Goal: Navigation & Orientation: Find specific page/section

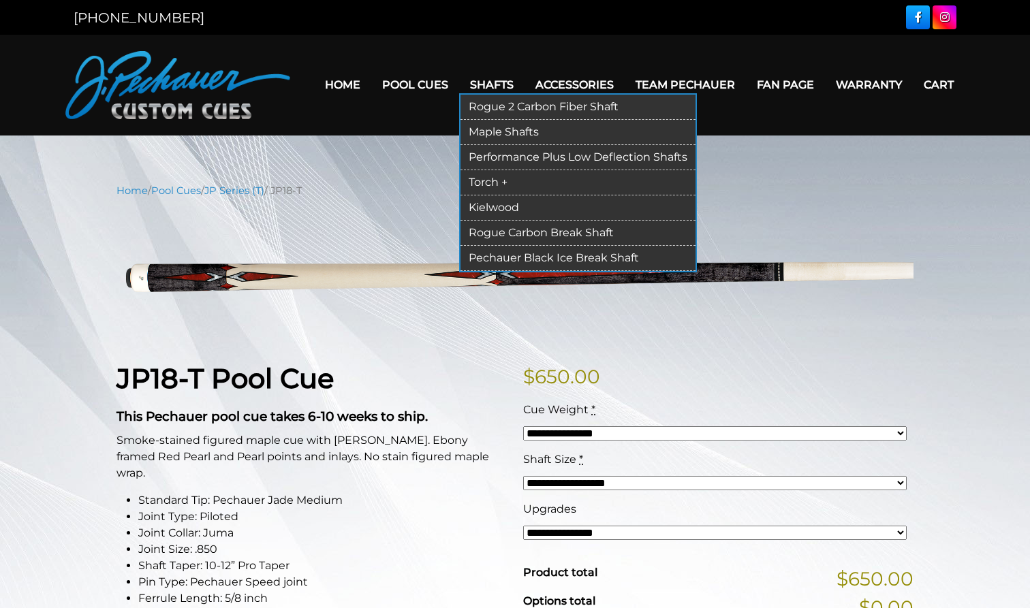
click at [480, 102] on link "Rogue 2 Carbon Fiber Shaft" at bounding box center [578, 107] width 235 height 25
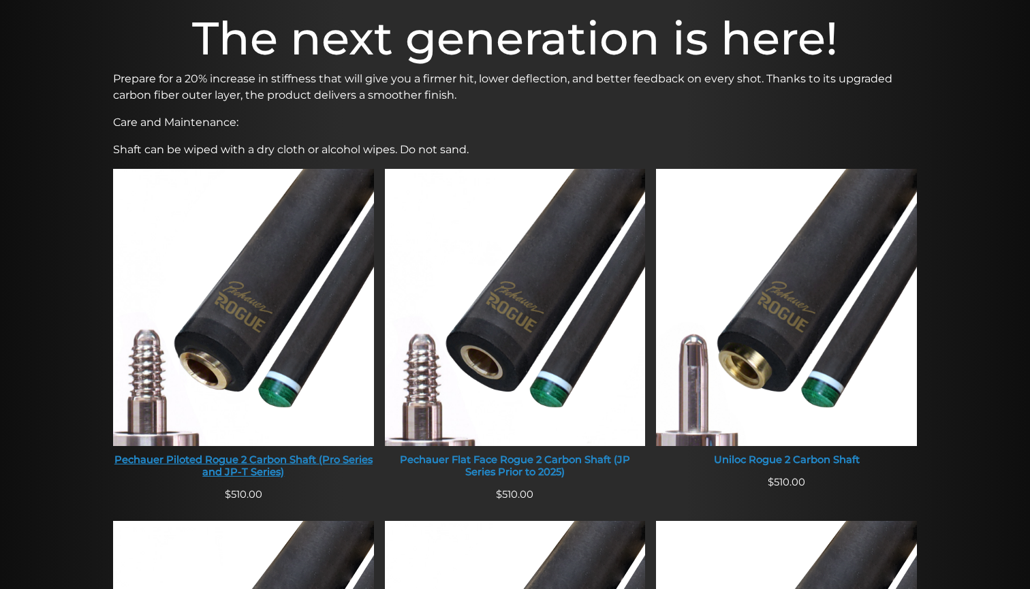
scroll to position [425, 0]
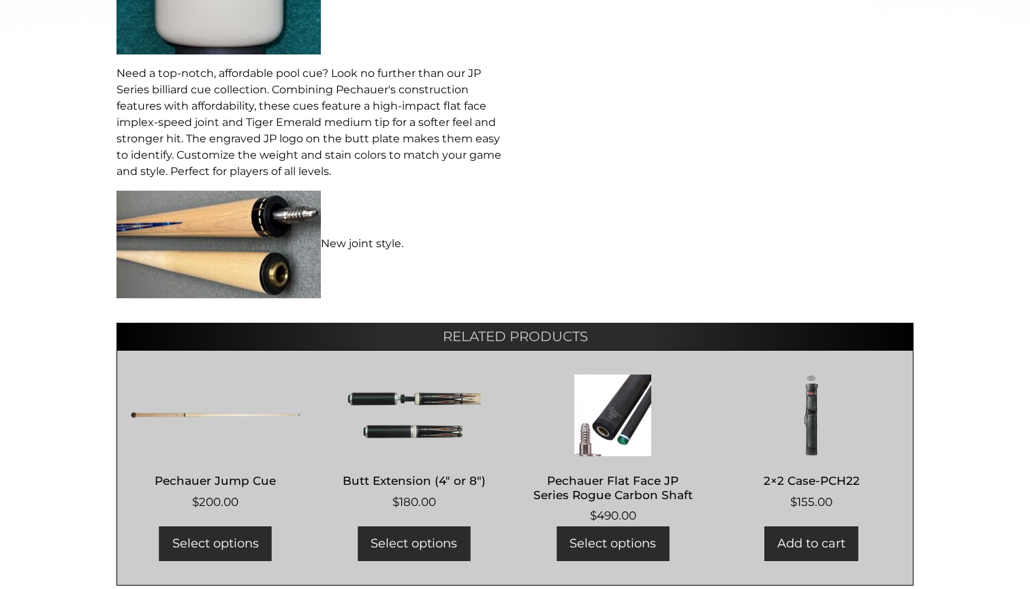
scroll to position [747, 0]
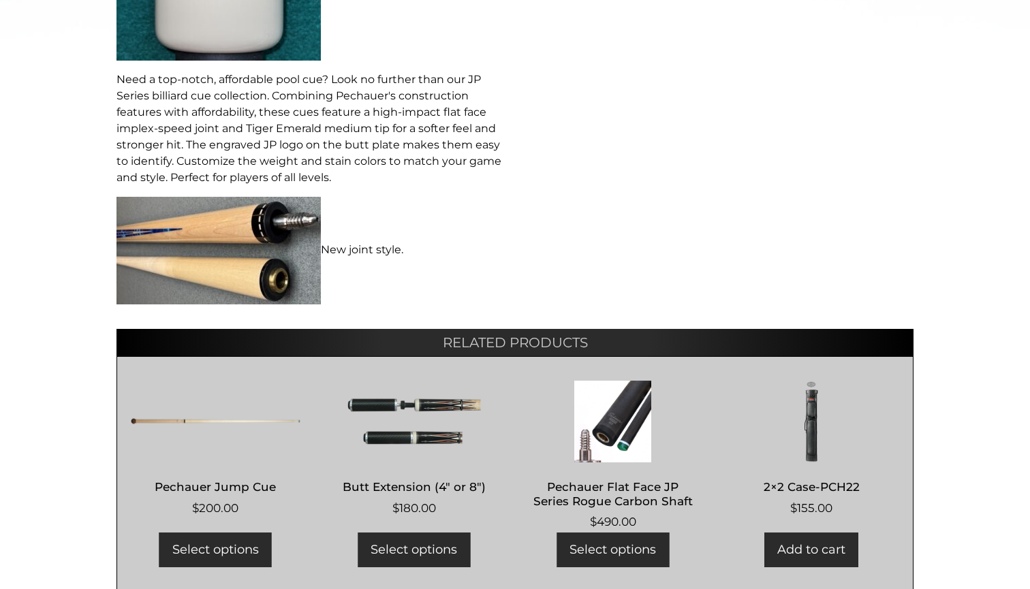
click at [278, 232] on img at bounding box center [219, 251] width 204 height 108
click at [369, 232] on p "New joint style." at bounding box center [312, 251] width 390 height 108
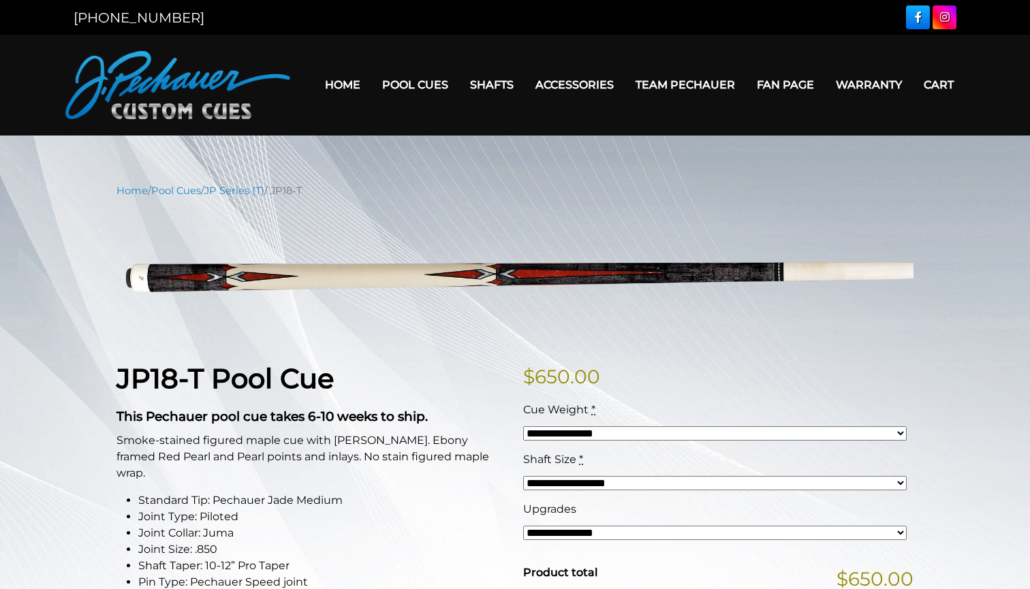
scroll to position [0, 0]
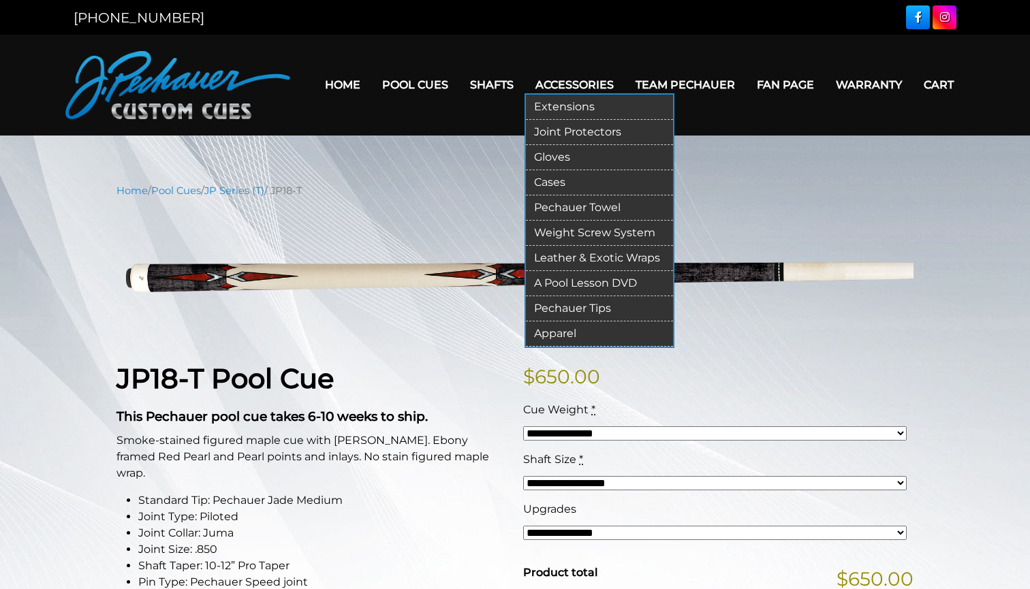
click at [552, 236] on link "Weight Screw System" at bounding box center [599, 233] width 147 height 25
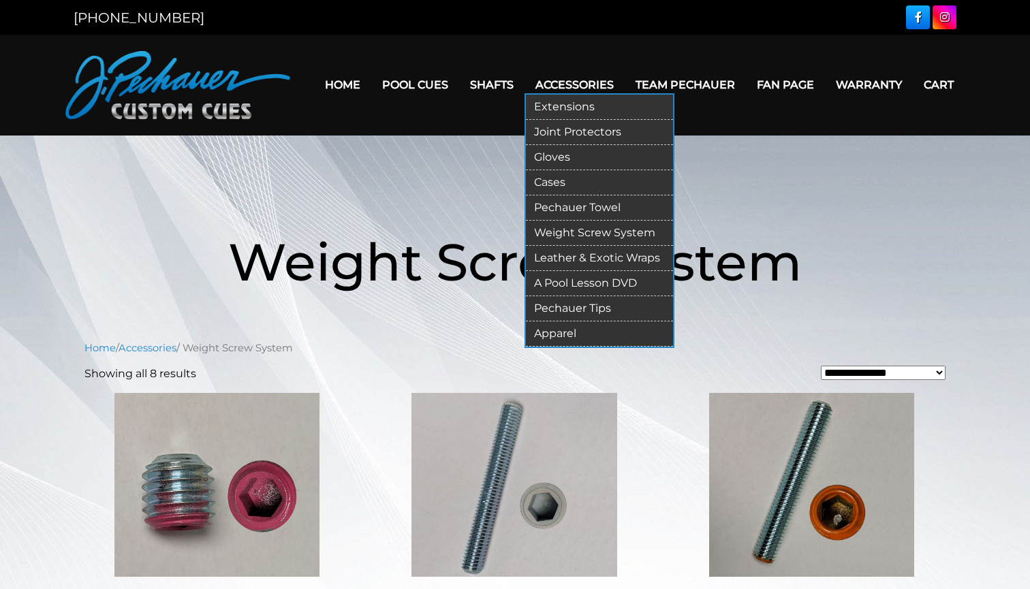
click at [555, 333] on link "Apparel" at bounding box center [599, 334] width 147 height 25
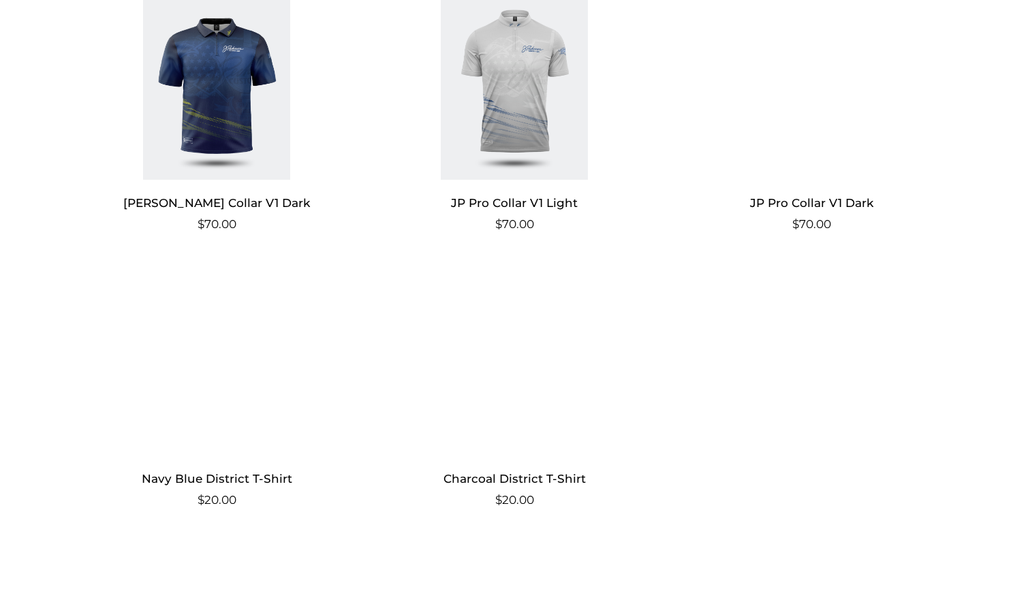
scroll to position [1227, 0]
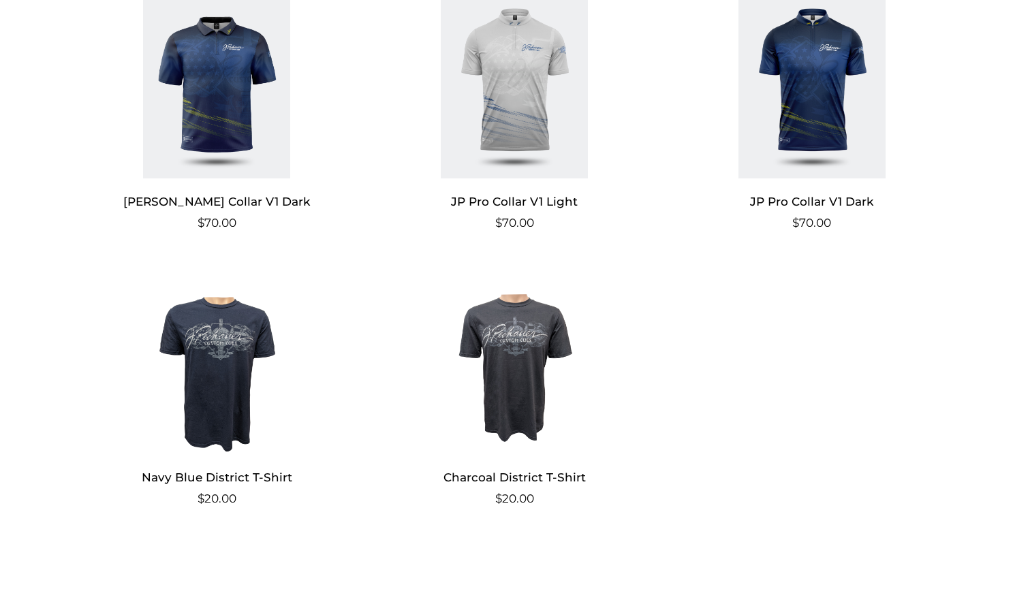
click at [226, 350] on img at bounding box center [216, 362] width 265 height 184
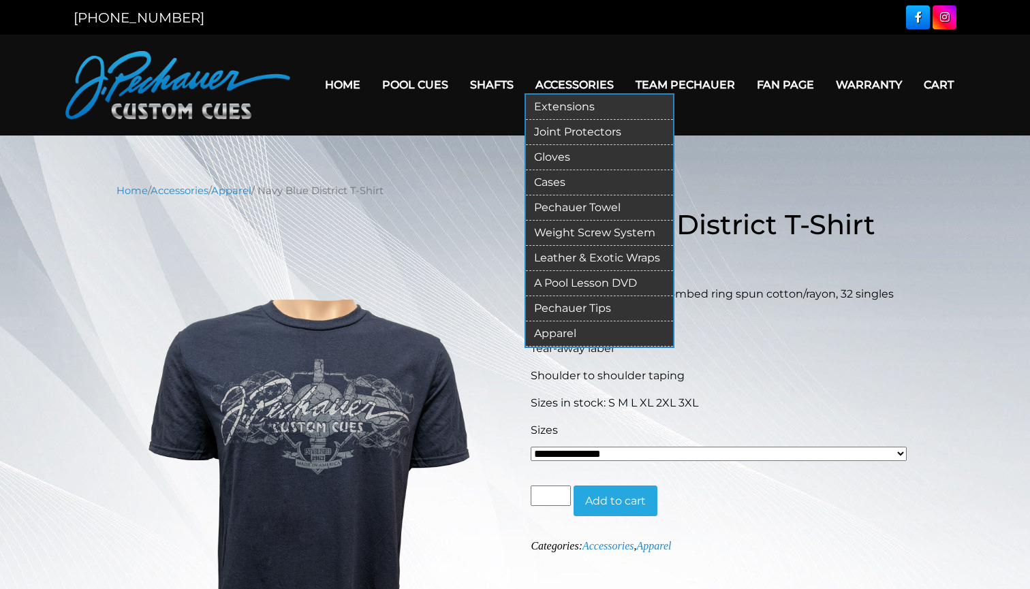
click at [549, 305] on link "Pechauer Tips" at bounding box center [599, 308] width 147 height 25
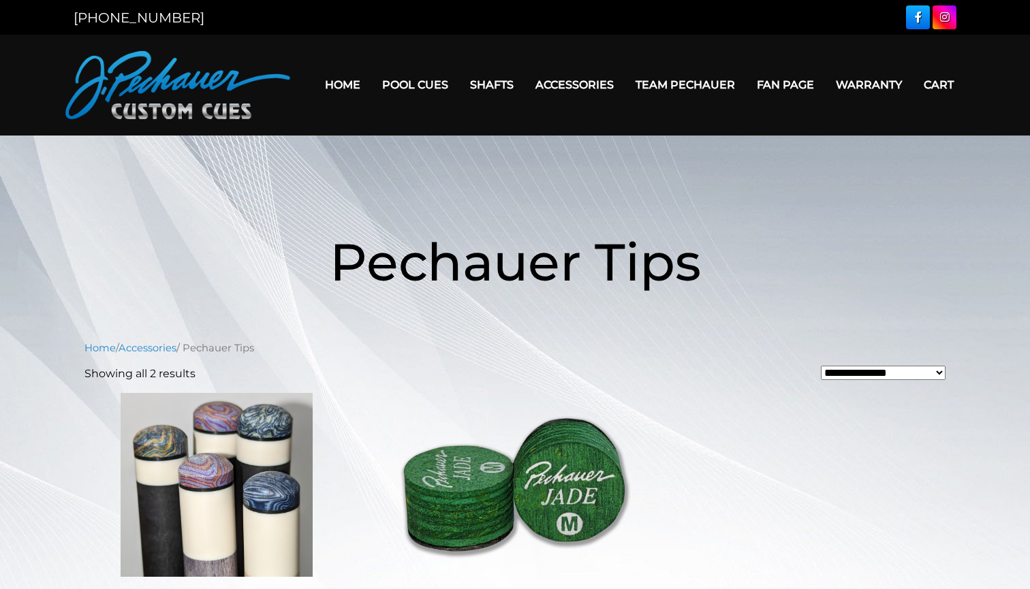
click at [863, 81] on link "Warranty" at bounding box center [869, 84] width 88 height 35
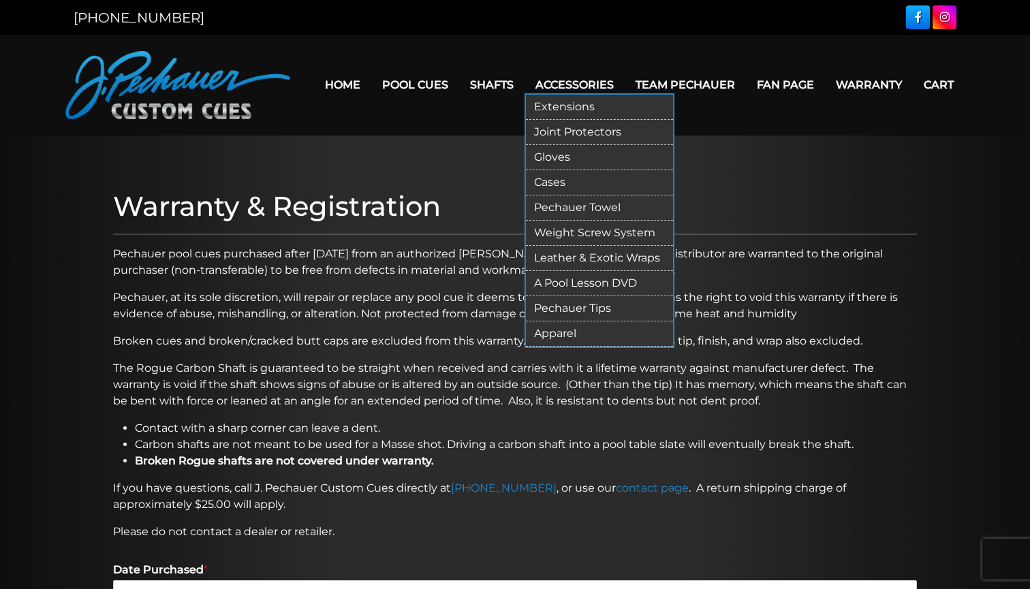
click at [542, 160] on link "Gloves" at bounding box center [599, 157] width 147 height 25
click at [560, 129] on link "Joint Protectors" at bounding box center [599, 132] width 147 height 25
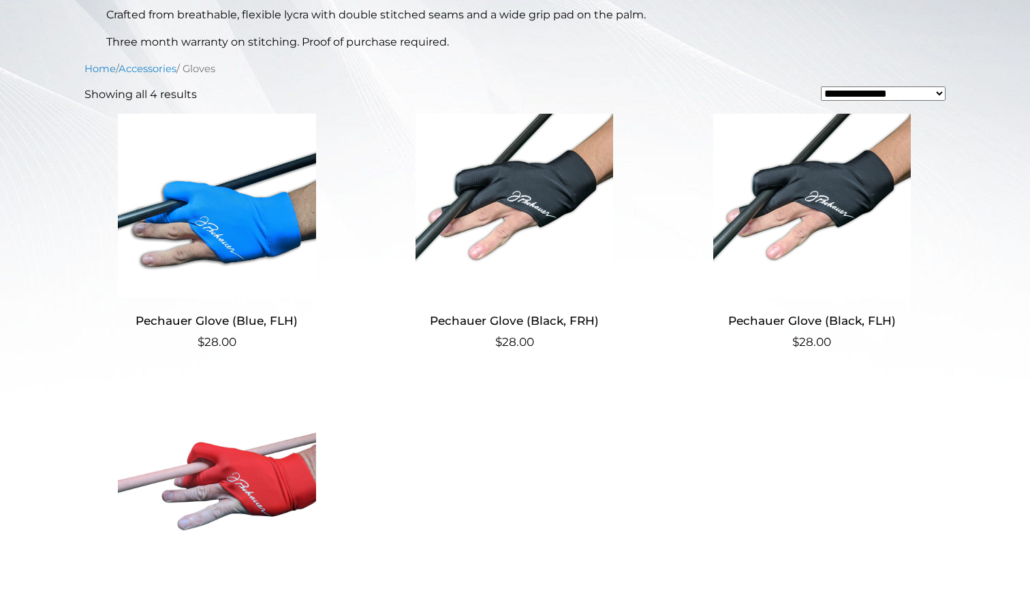
scroll to position [392, 0]
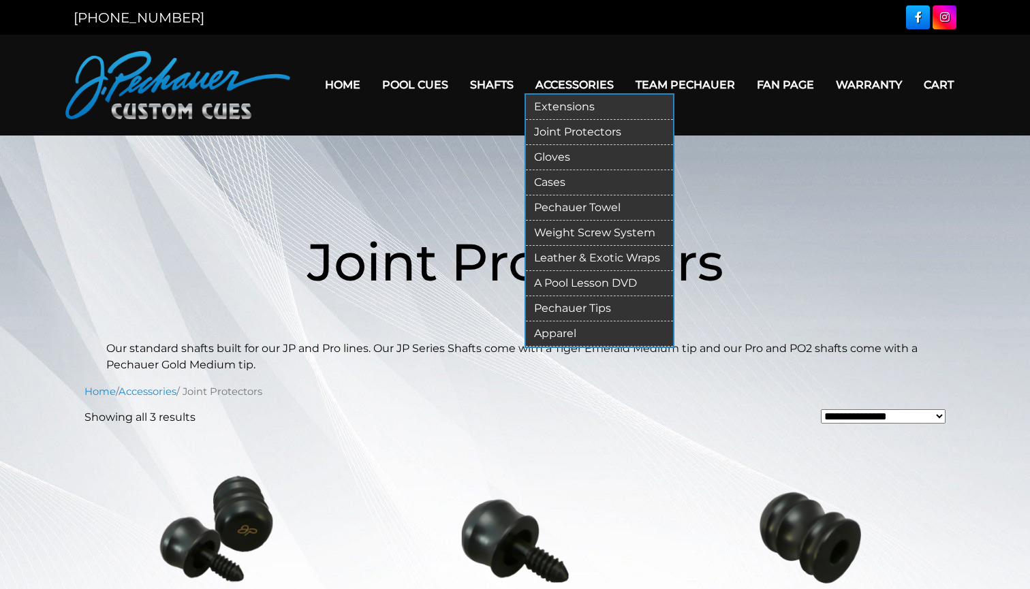
click at [549, 207] on link "Pechauer Towel" at bounding box center [599, 208] width 147 height 25
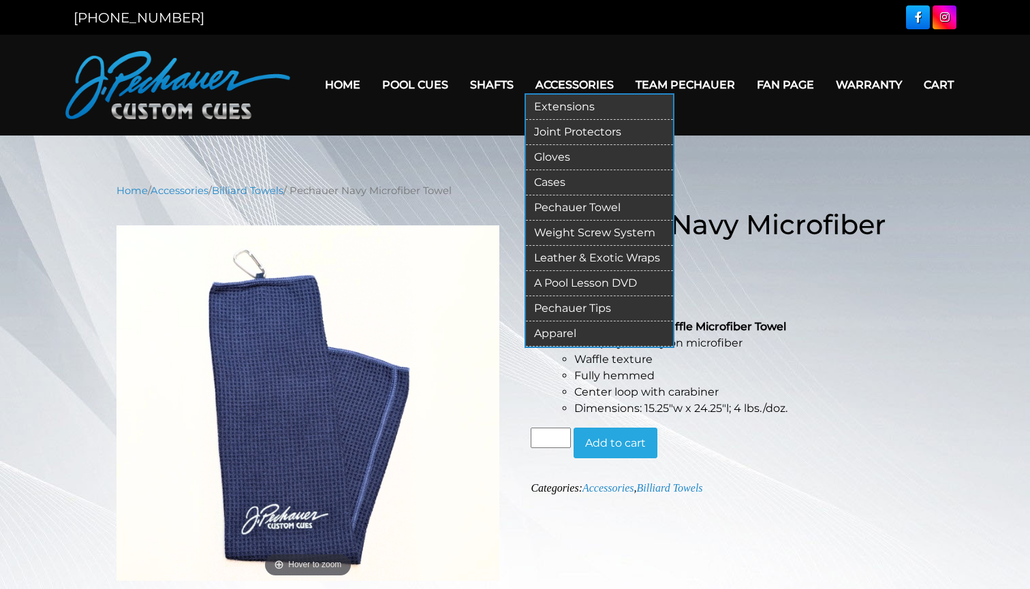
click at [548, 183] on link "Cases" at bounding box center [599, 182] width 147 height 25
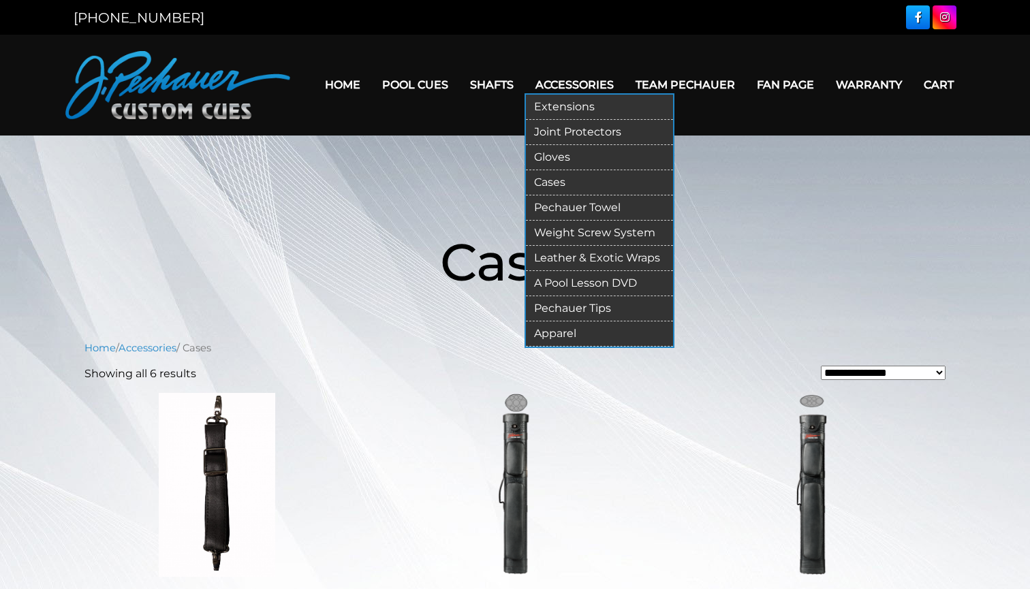
click at [570, 260] on link "Leather & Exotic Wraps" at bounding box center [599, 258] width 147 height 25
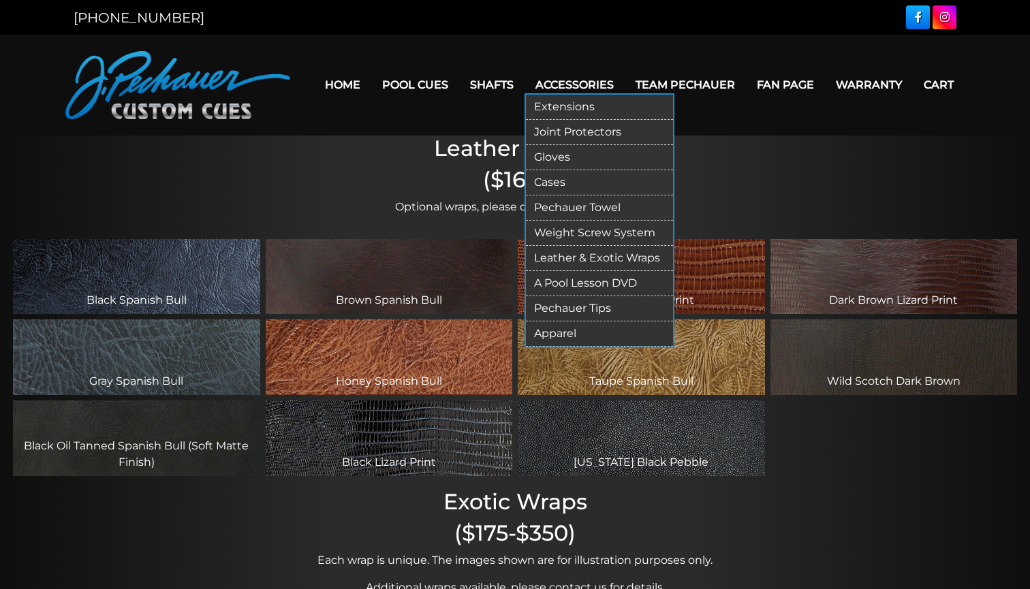
click at [547, 332] on link "Apparel" at bounding box center [599, 334] width 147 height 25
